Goal: Task Accomplishment & Management: Manage account settings

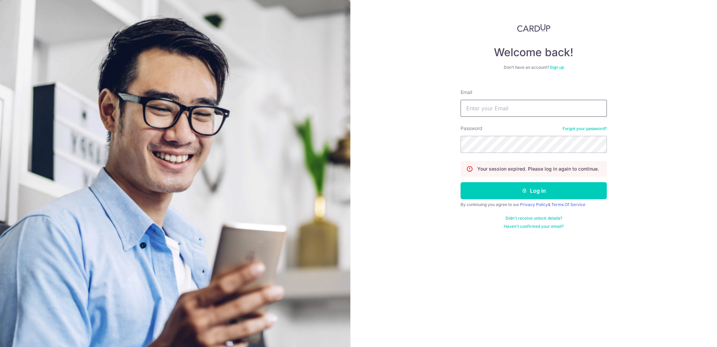
click at [461, 182] on button "Log in" at bounding box center [534, 190] width 146 height 17
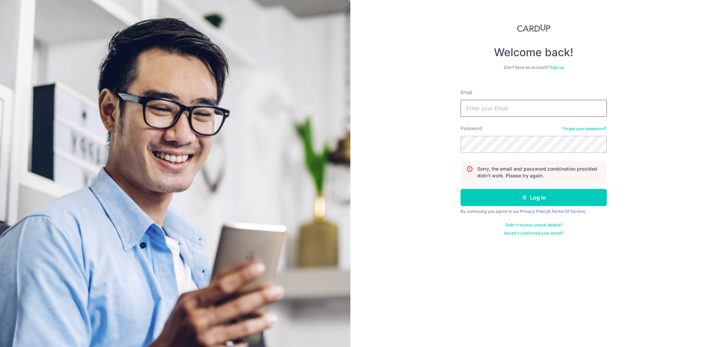
click at [577, 107] on input "Email" at bounding box center [534, 108] width 146 height 17
type input "f.h.chin@gmail.com"
click at [461, 189] on button "Log in" at bounding box center [534, 197] width 146 height 17
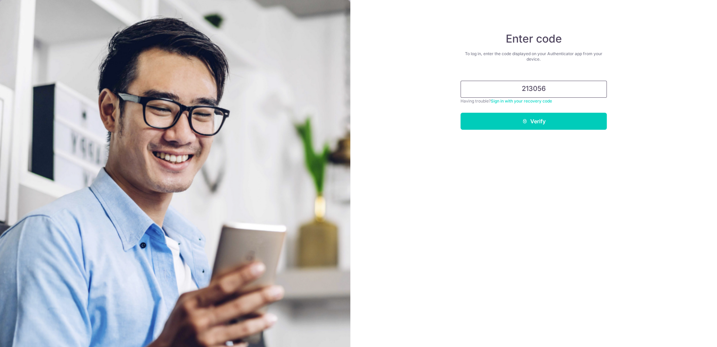
type input "213056"
click at [461, 113] on button "Verify" at bounding box center [534, 121] width 146 height 17
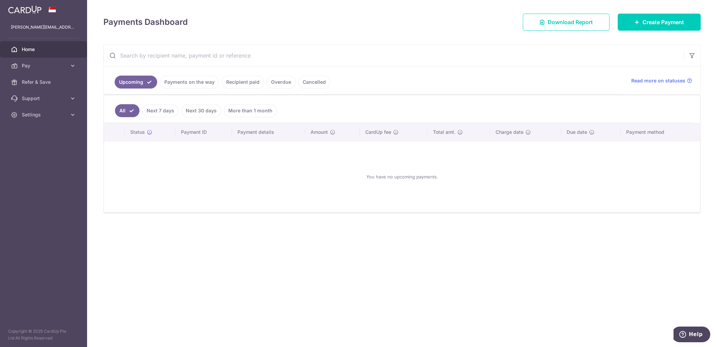
click at [306, 83] on link "Cancelled" at bounding box center [314, 82] width 32 height 13
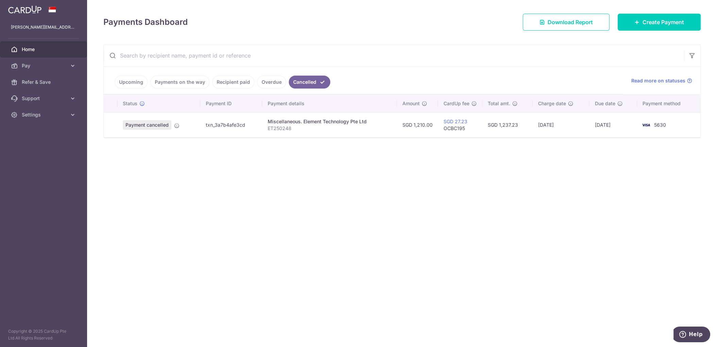
click at [236, 81] on link "Recipient paid" at bounding box center [233, 82] width 42 height 13
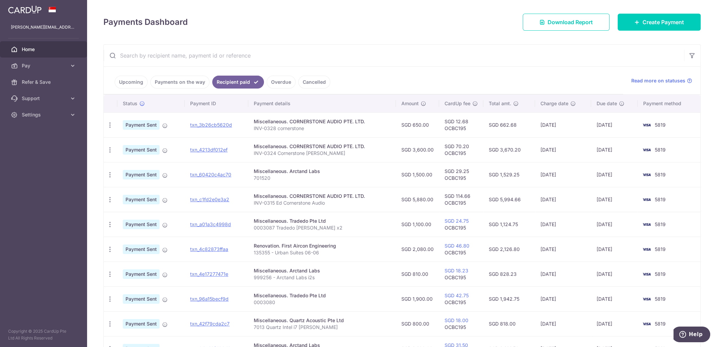
click at [312, 82] on link "Cancelled" at bounding box center [314, 82] width 32 height 13
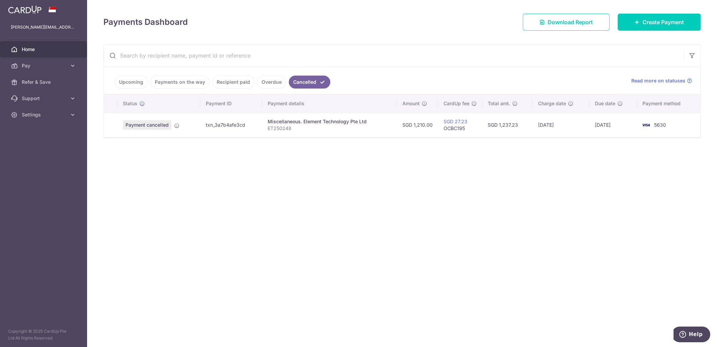
click at [238, 83] on link "Recipient paid" at bounding box center [233, 82] width 42 height 13
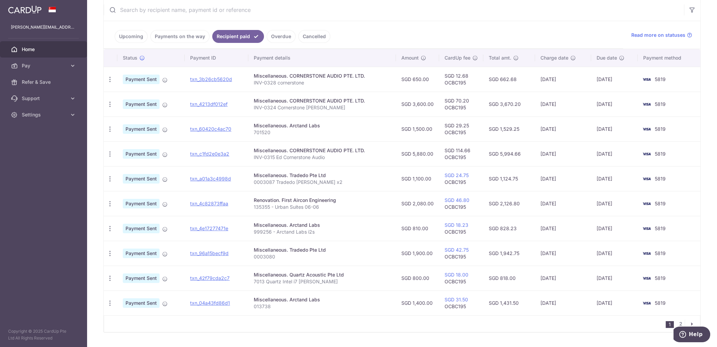
scroll to position [62, 0]
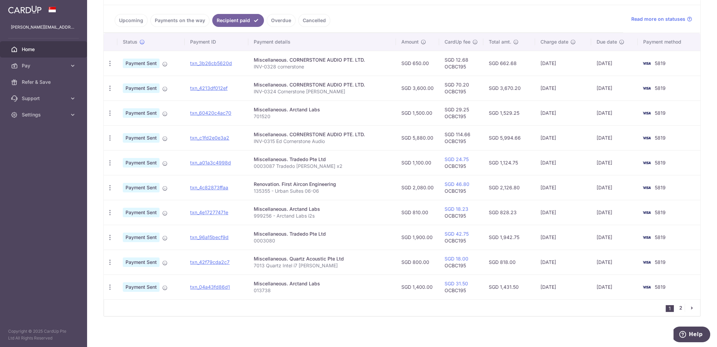
click at [679, 305] on link "2" at bounding box center [681, 308] width 8 height 8
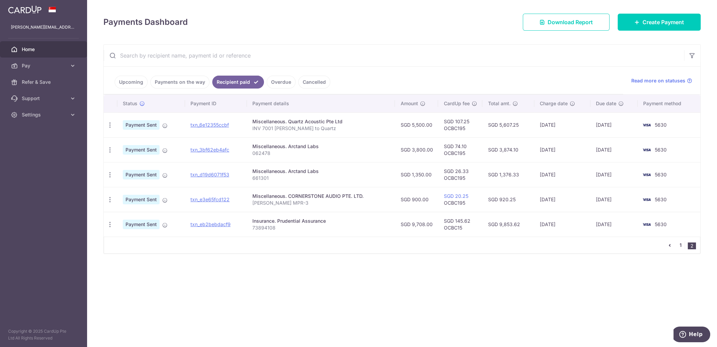
click at [679, 243] on link "1" at bounding box center [681, 245] width 8 height 8
